Goal: Task Accomplishment & Management: Use online tool/utility

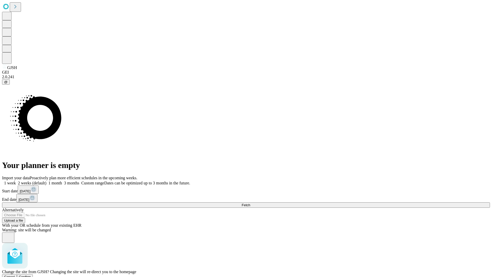
click at [31, 275] on span "Confirm" at bounding box center [25, 277] width 12 height 4
click at [46, 181] on label "2 weeks (default)" at bounding box center [31, 183] width 31 height 4
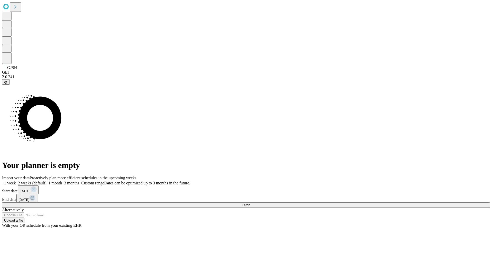
click at [250, 203] on span "Fetch" at bounding box center [246, 205] width 8 height 4
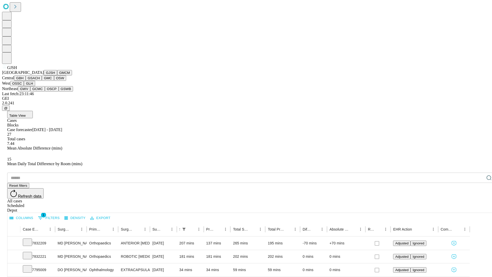
click at [57, 75] on button "GMCM" at bounding box center [64, 72] width 15 height 5
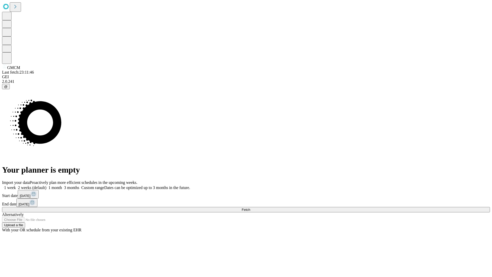
click at [46, 185] on label "2 weeks (default)" at bounding box center [31, 187] width 31 height 4
click at [250, 208] on span "Fetch" at bounding box center [246, 210] width 8 height 4
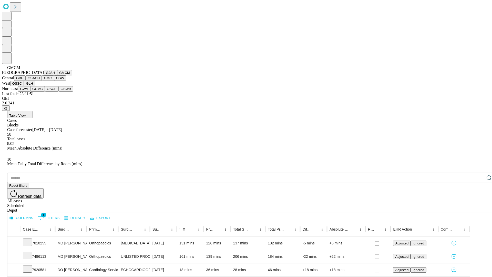
click at [26, 81] on button "GBH" at bounding box center [20, 77] width 12 height 5
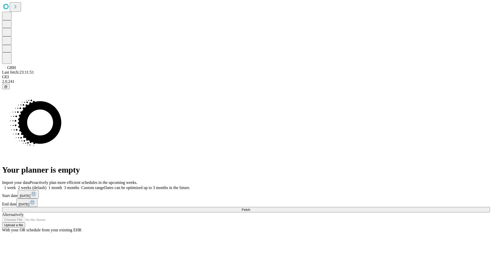
click at [46, 185] on label "2 weeks (default)" at bounding box center [31, 187] width 31 height 4
click at [250, 208] on span "Fetch" at bounding box center [246, 210] width 8 height 4
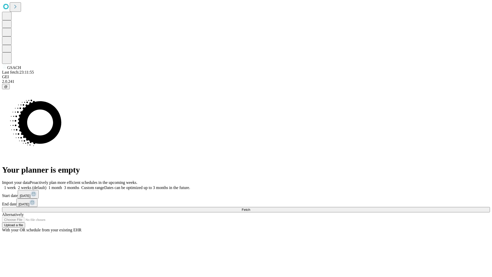
click at [46, 185] on label "2 weeks (default)" at bounding box center [31, 187] width 31 height 4
click at [250, 208] on span "Fetch" at bounding box center [246, 210] width 8 height 4
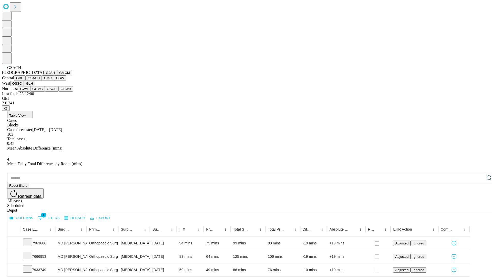
click at [42, 81] on button "GMC" at bounding box center [48, 77] width 12 height 5
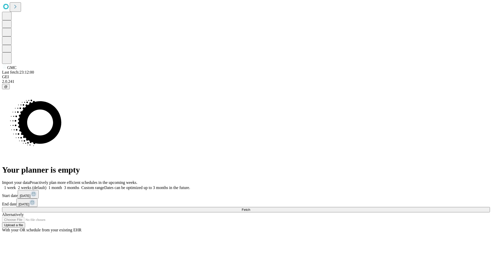
click at [250, 208] on span "Fetch" at bounding box center [246, 210] width 8 height 4
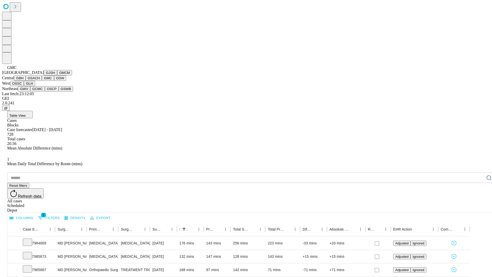
click at [54, 81] on button "OSW" at bounding box center [60, 77] width 12 height 5
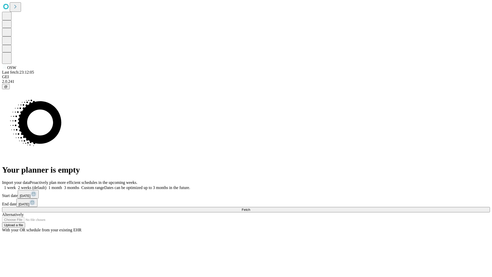
click at [46, 185] on label "2 weeks (default)" at bounding box center [31, 187] width 31 height 4
click at [250, 208] on span "Fetch" at bounding box center [246, 210] width 8 height 4
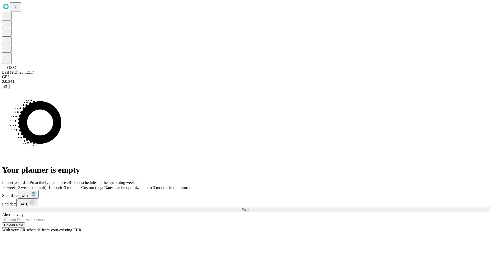
click at [46, 185] on label "2 weeks (default)" at bounding box center [31, 187] width 31 height 4
click at [250, 208] on span "Fetch" at bounding box center [246, 210] width 8 height 4
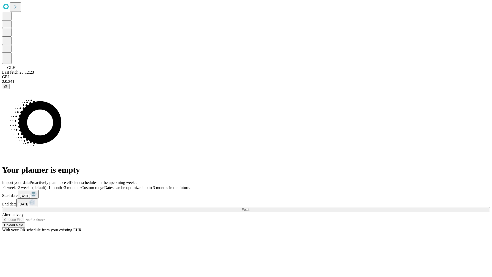
click at [46, 185] on label "2 weeks (default)" at bounding box center [31, 187] width 31 height 4
click at [250, 208] on span "Fetch" at bounding box center [246, 210] width 8 height 4
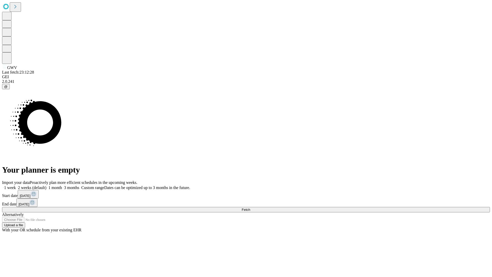
click at [46, 185] on label "2 weeks (default)" at bounding box center [31, 187] width 31 height 4
click at [250, 208] on span "Fetch" at bounding box center [246, 210] width 8 height 4
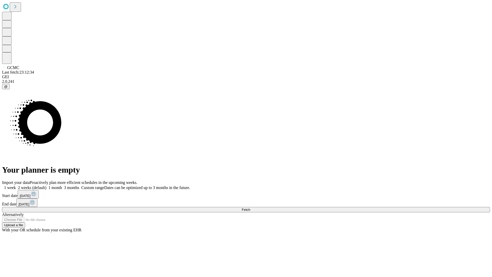
click at [46, 185] on label "2 weeks (default)" at bounding box center [31, 187] width 31 height 4
click at [250, 208] on span "Fetch" at bounding box center [246, 210] width 8 height 4
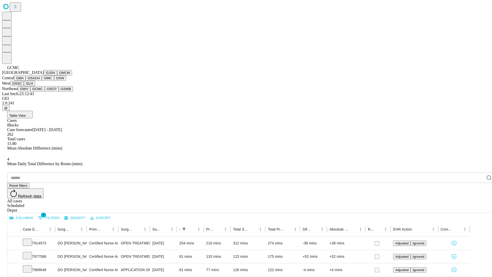
click at [45, 92] on button "OSCP" at bounding box center [52, 88] width 14 height 5
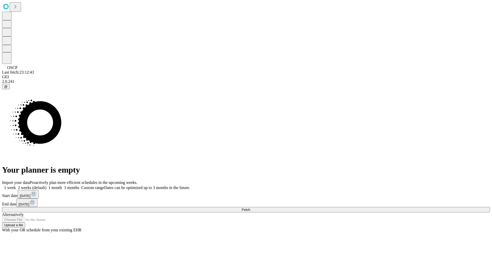
click at [46, 185] on label "2 weeks (default)" at bounding box center [31, 187] width 31 height 4
click at [250, 208] on span "Fetch" at bounding box center [246, 210] width 8 height 4
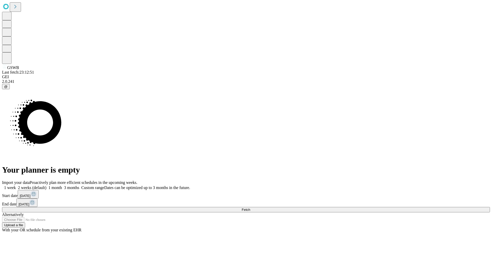
click at [46, 185] on label "2 weeks (default)" at bounding box center [31, 187] width 31 height 4
click at [250, 208] on span "Fetch" at bounding box center [246, 210] width 8 height 4
